Goal: Check status: Check status

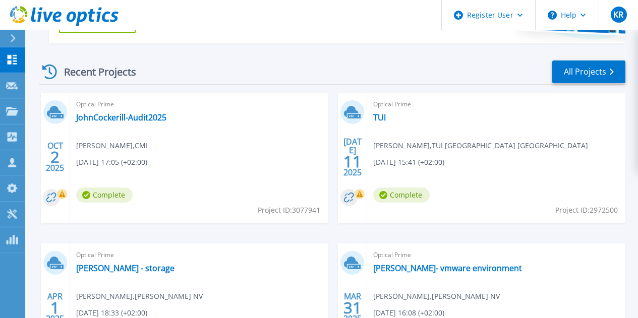
scroll to position [231, 0]
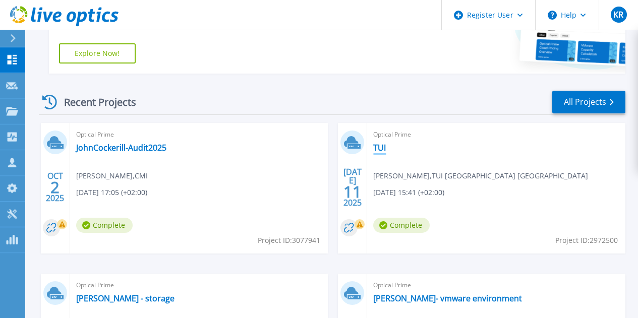
click at [373, 147] on link "TUI" at bounding box center [379, 148] width 13 height 10
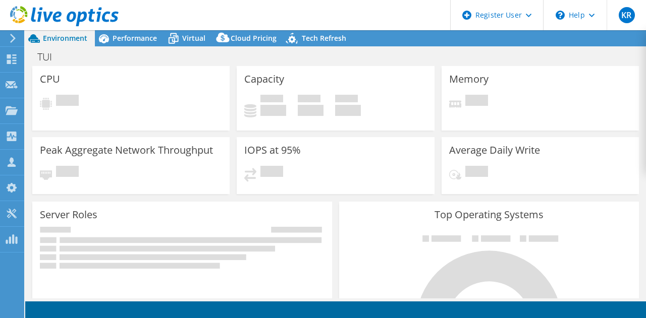
select select "USD"
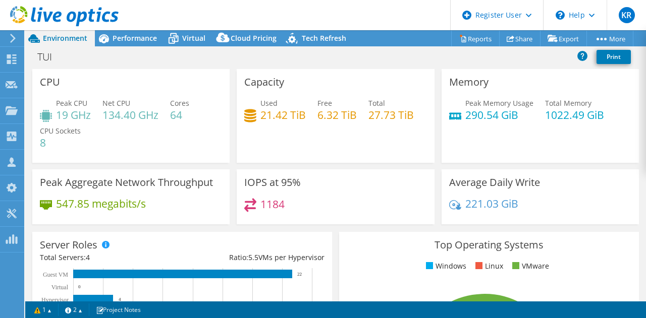
click at [379, 57] on div "TUI Print" at bounding box center [335, 56] width 621 height 19
